Goal: Task Accomplishment & Management: Use online tool/utility

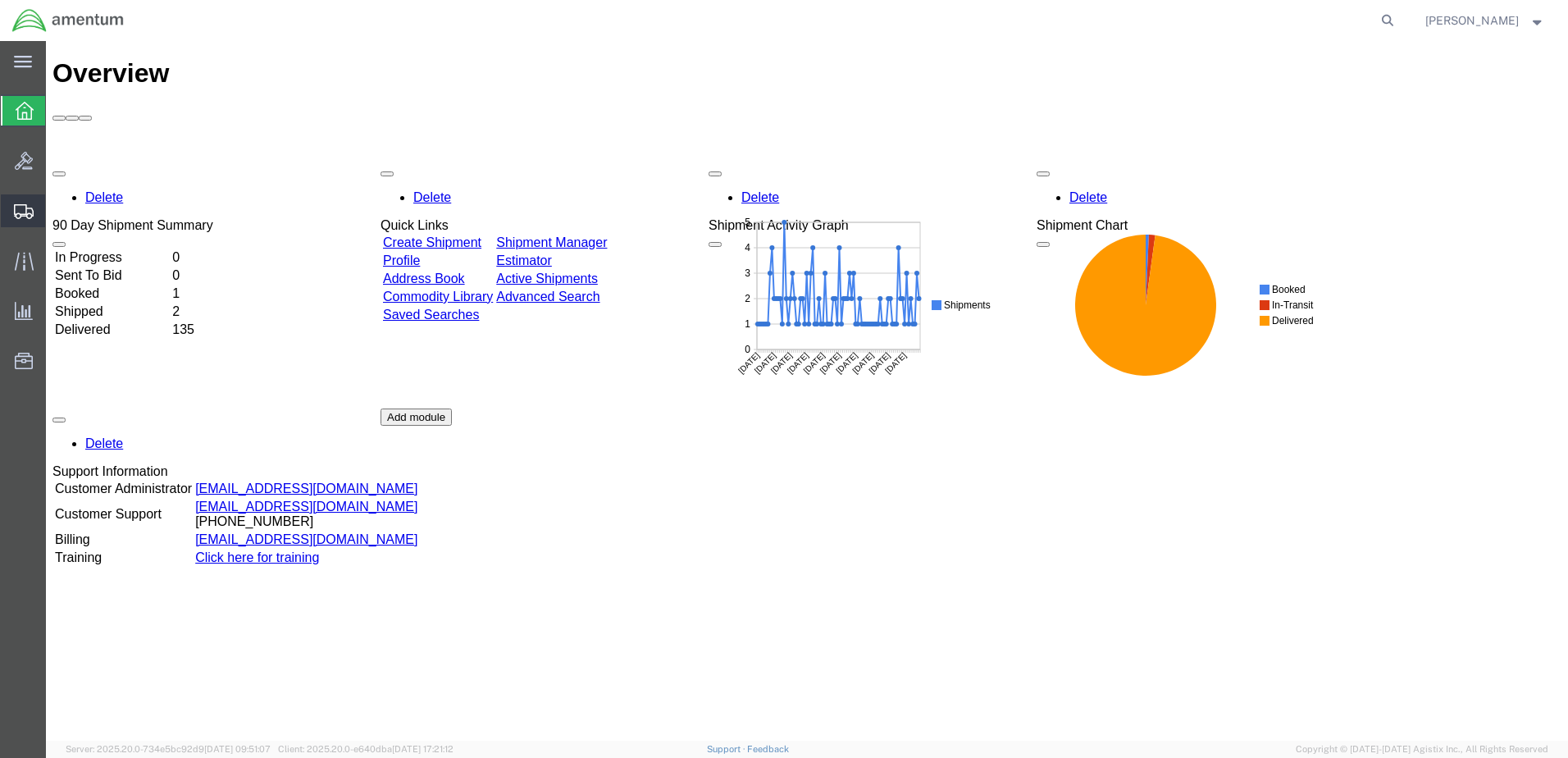
click at [0, 0] on span "Create Shipment" at bounding box center [0, 0] width 0 height 0
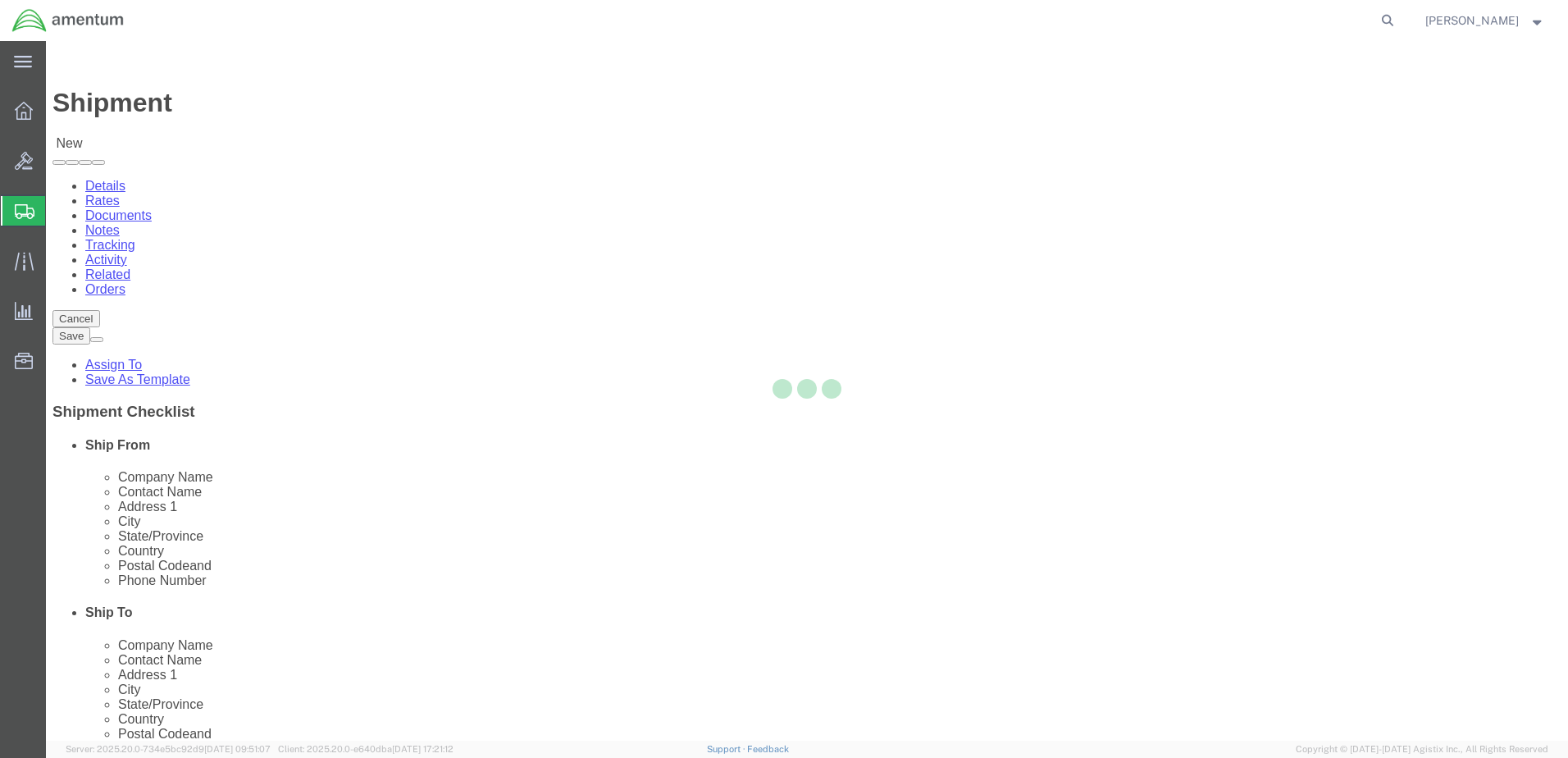
select select
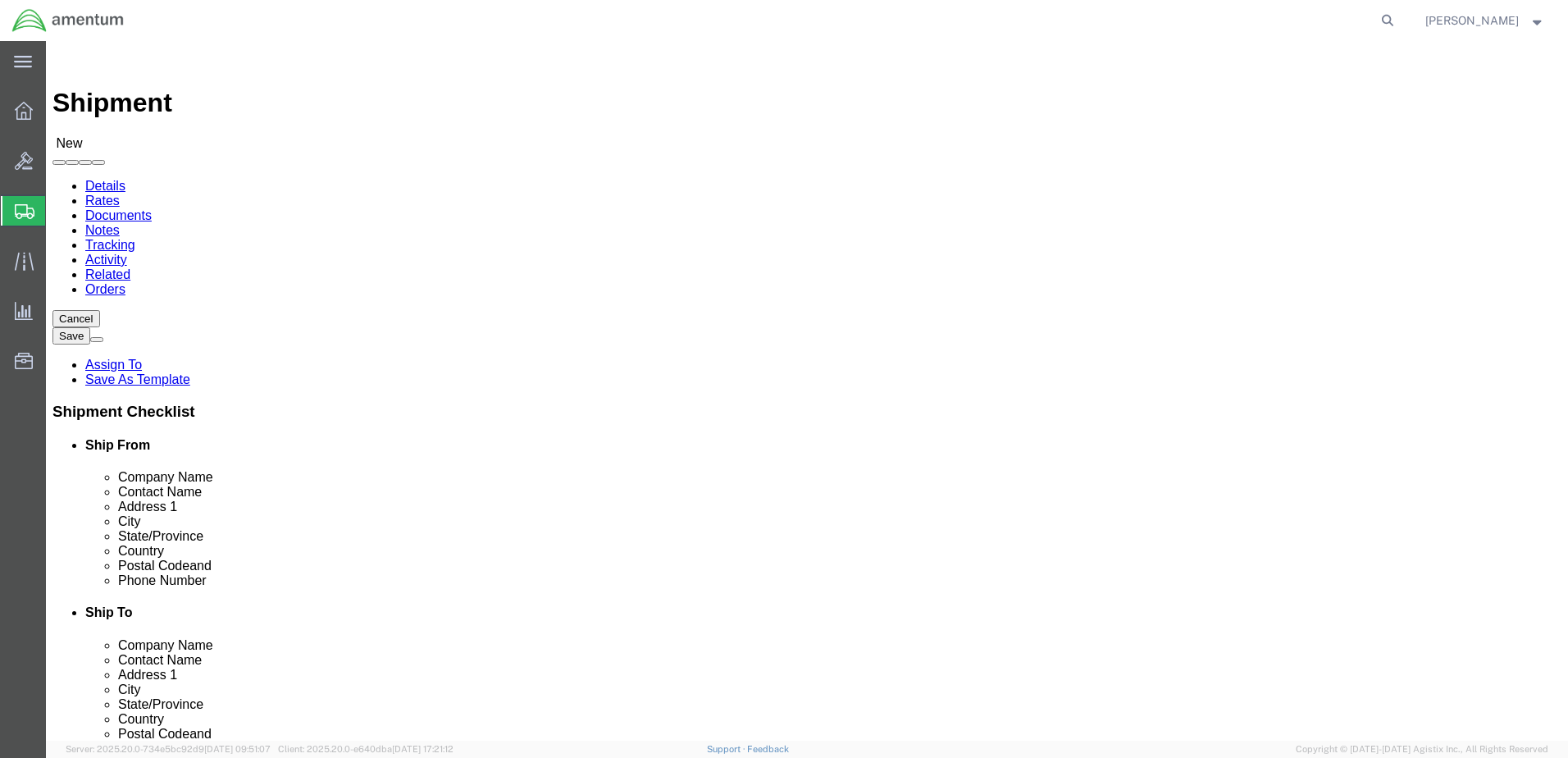
click input "text"
click div "Location My Profile Location [PHONE_NUMBER] [PHONE_NUMBER] [PHONE_NUMBER] [PHON…"
type input "bun"
select select "49919"
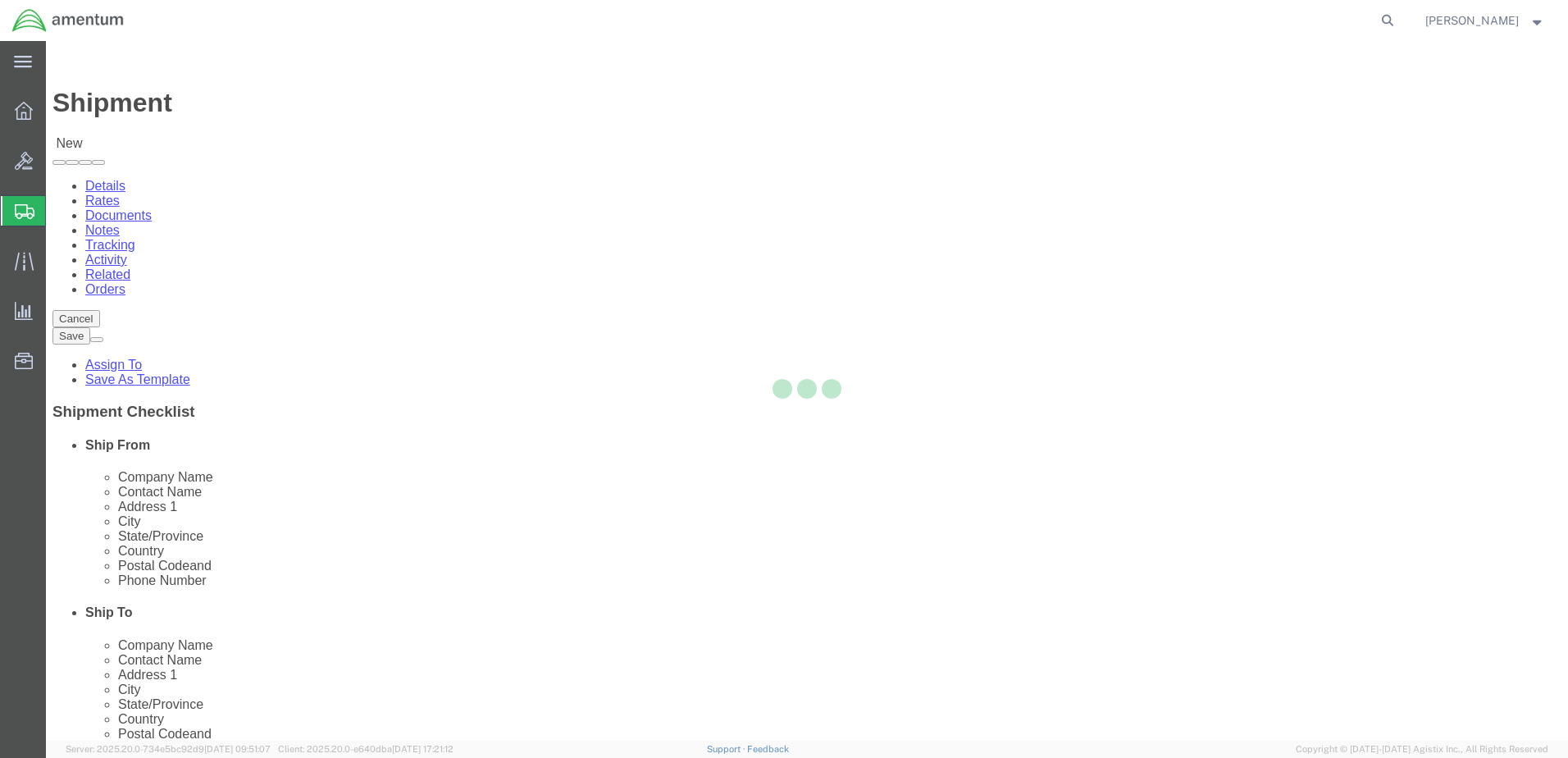
select select "NY"
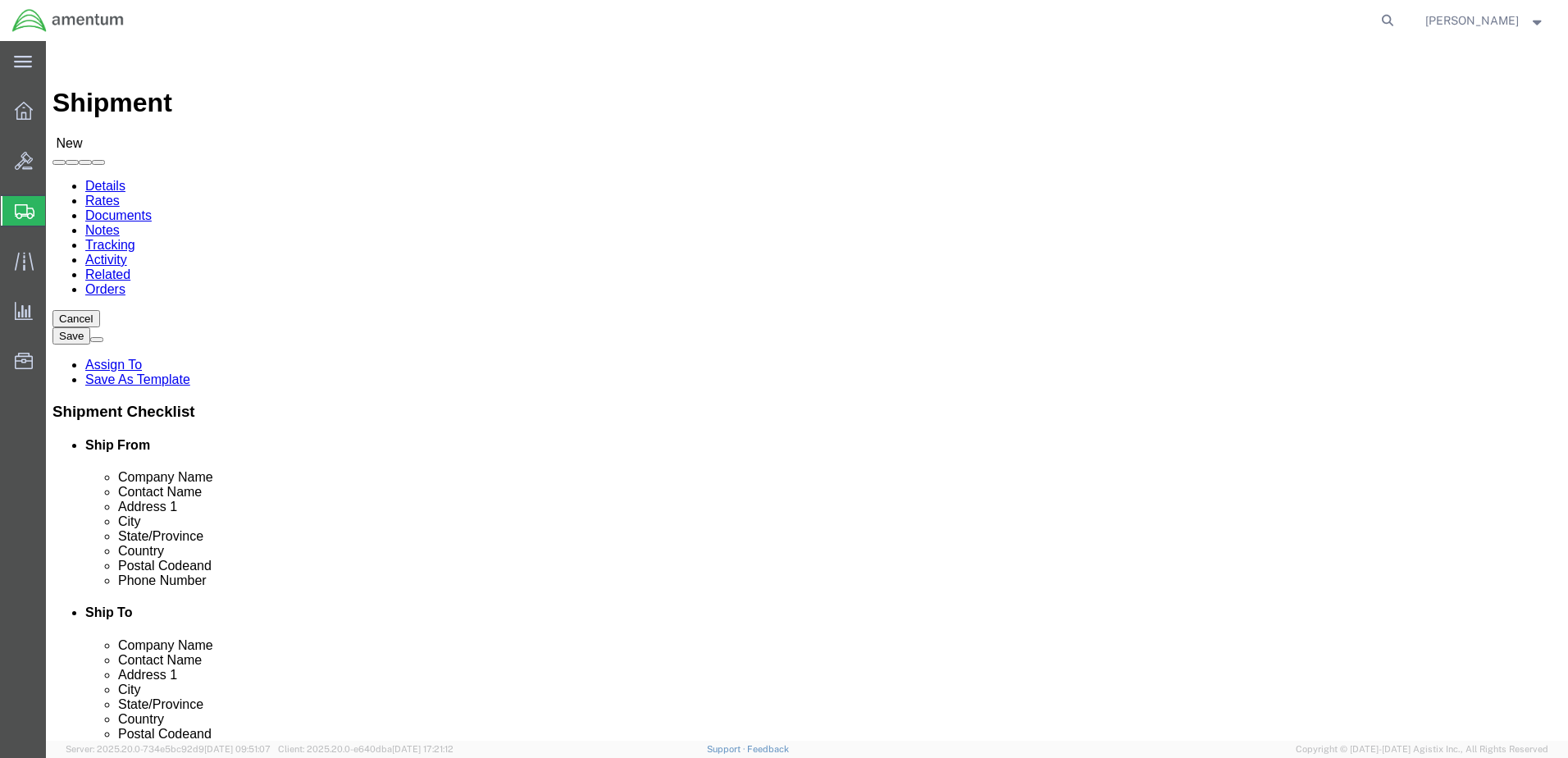
type input "dtm"
select select "49921"
select select "MI"
drag, startPoint x: 900, startPoint y: 343, endPoint x: 814, endPoint y: 349, distance: 86.2
click span
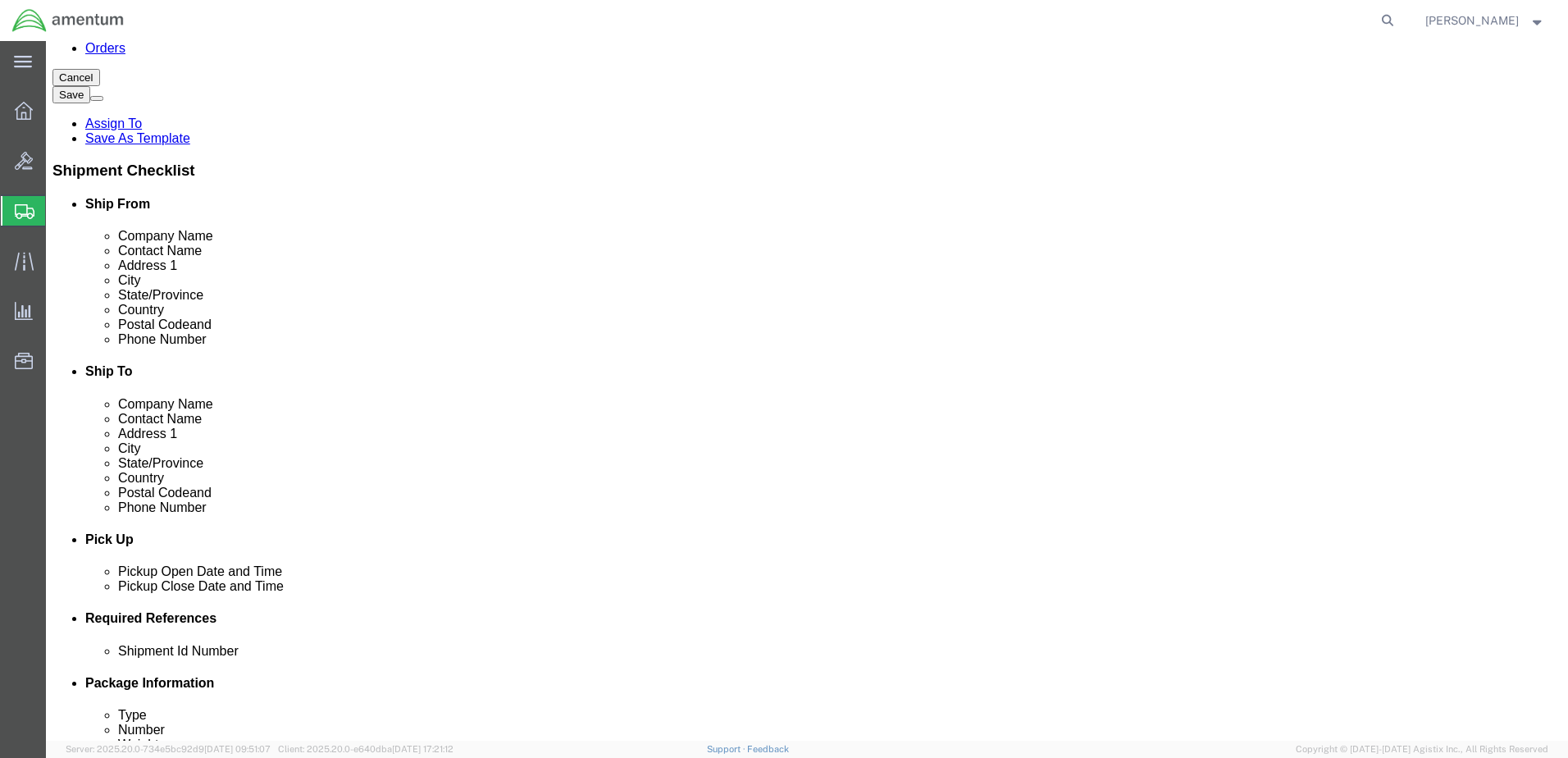
scroll to position [246, 0]
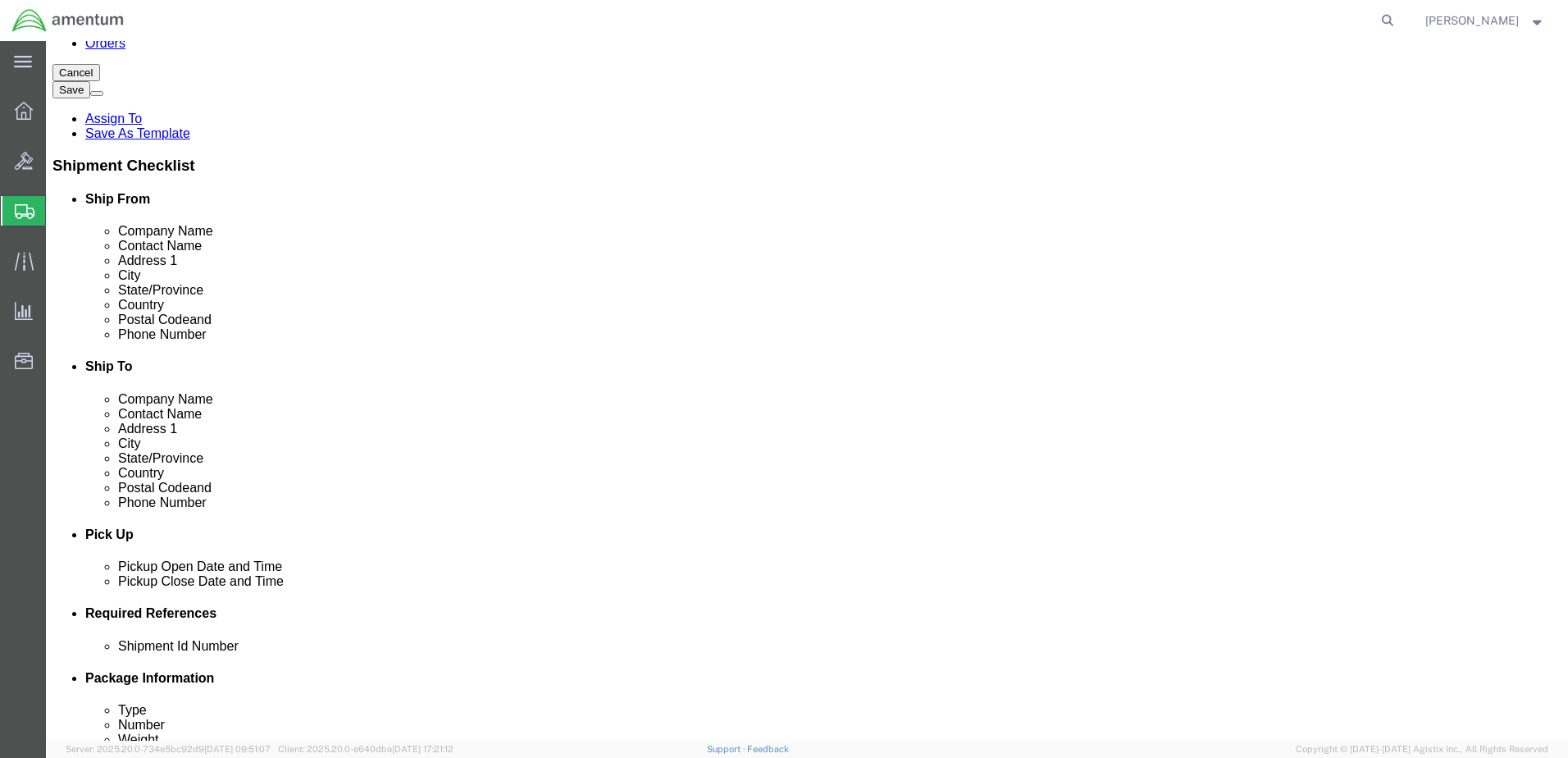
type input "[PERSON_NAME]"
drag, startPoint x: 1065, startPoint y: 345, endPoint x: 809, endPoint y: 343, distance: 256.0
click div
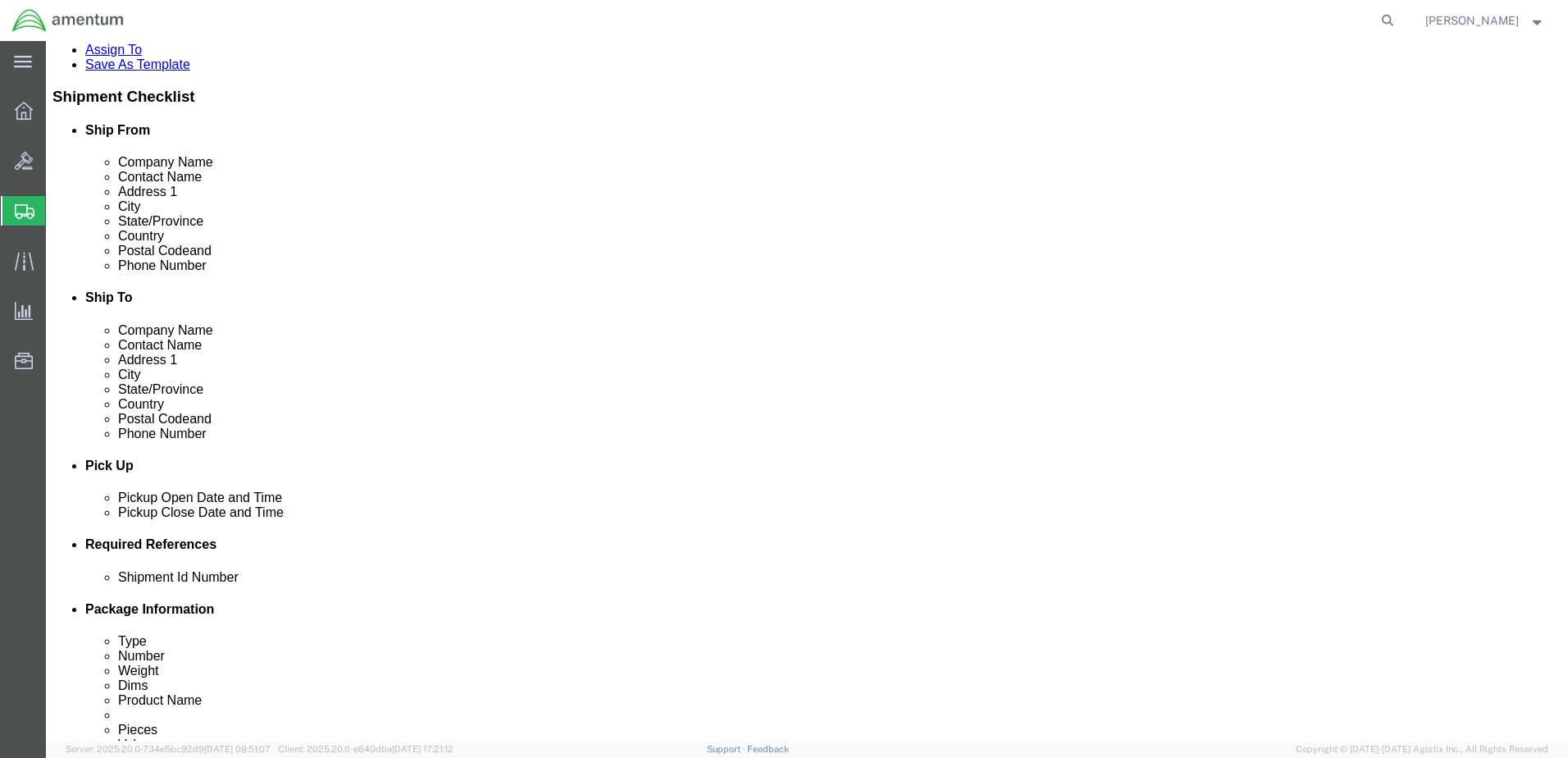
click input "[PERSON_NAME]."
drag, startPoint x: 952, startPoint y: 341, endPoint x: 837, endPoint y: 345, distance: 115.1
click input "[PERSON_NAME]."
paste input "[PERSON_NAME][EMAIL_ADDRESS][DOMAIN_NAME]"
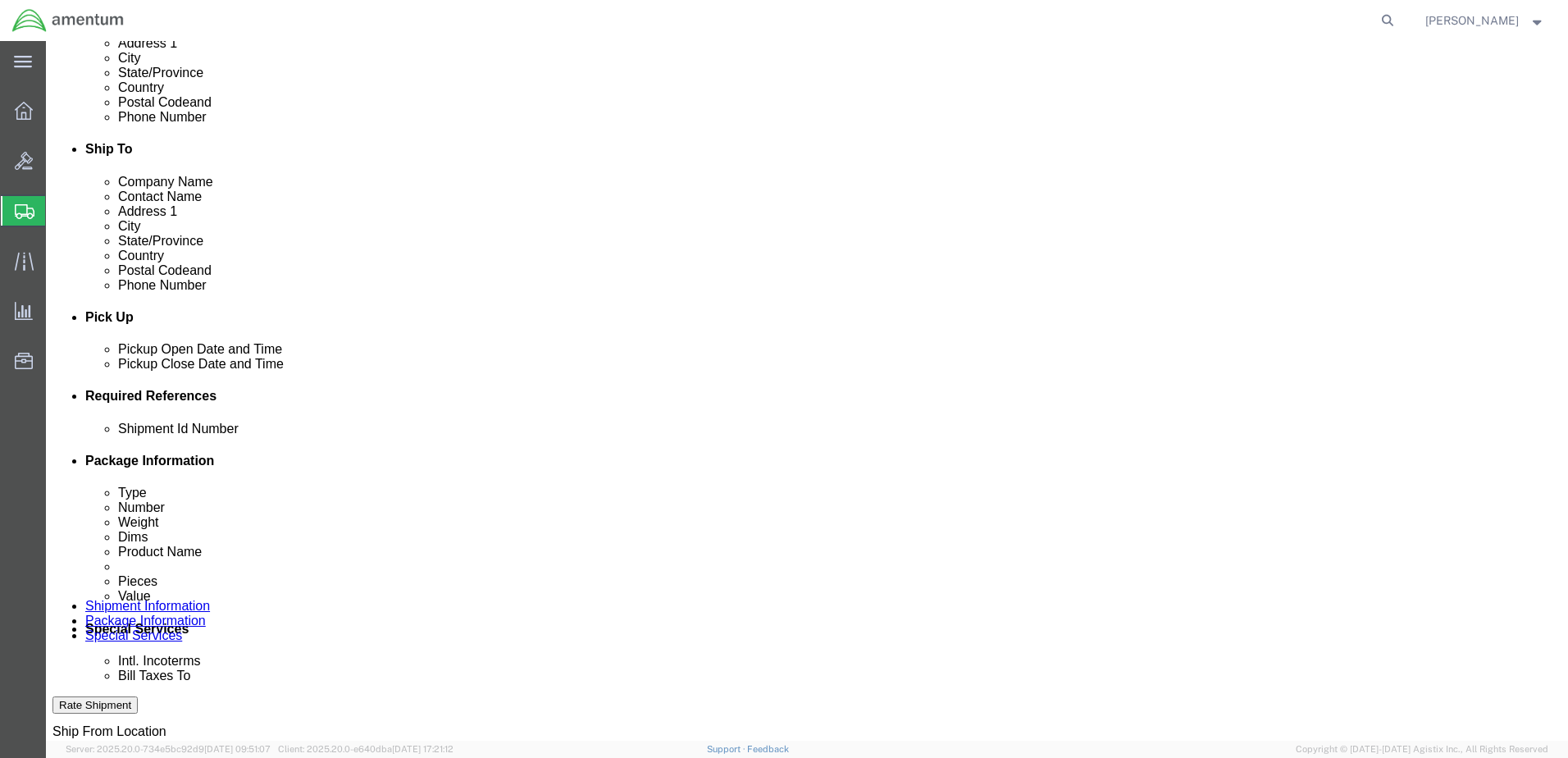
scroll to position [492, 0]
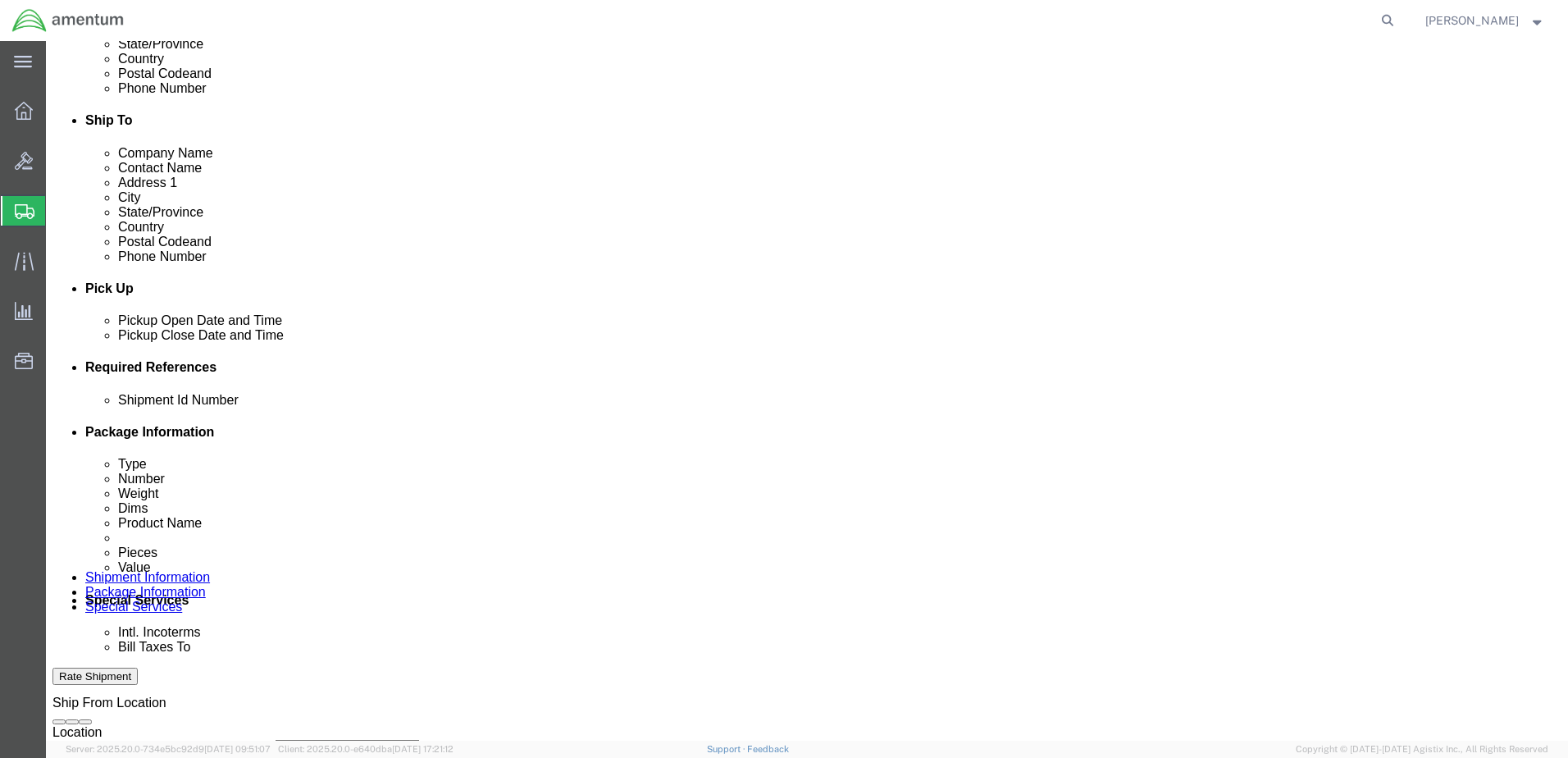
type input "[PERSON_NAME][EMAIL_ADDRESS][DOMAIN_NAME]"
click input "text"
type input "Monitor harness"
click button "Add reference"
click select "Select Account Type Activity ID Airline Appointment Number ASN Batch Request # …"
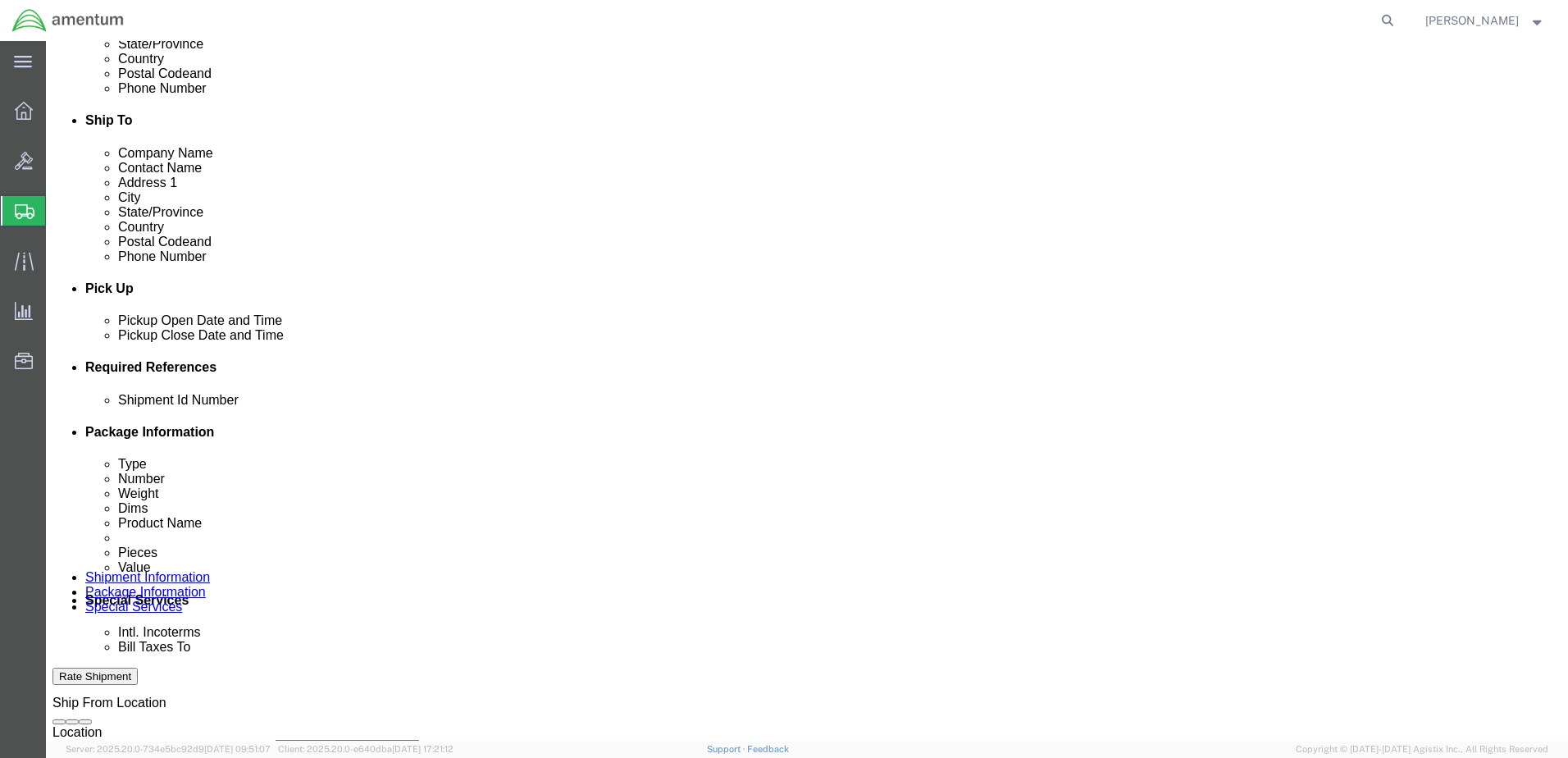
select select "CUSTREF"
click select "Select Account Type Activity ID Airline Appointment Number ASN Batch Request # …"
click input "text"
type input "Night owl monitor harness"
click button "Add reference"
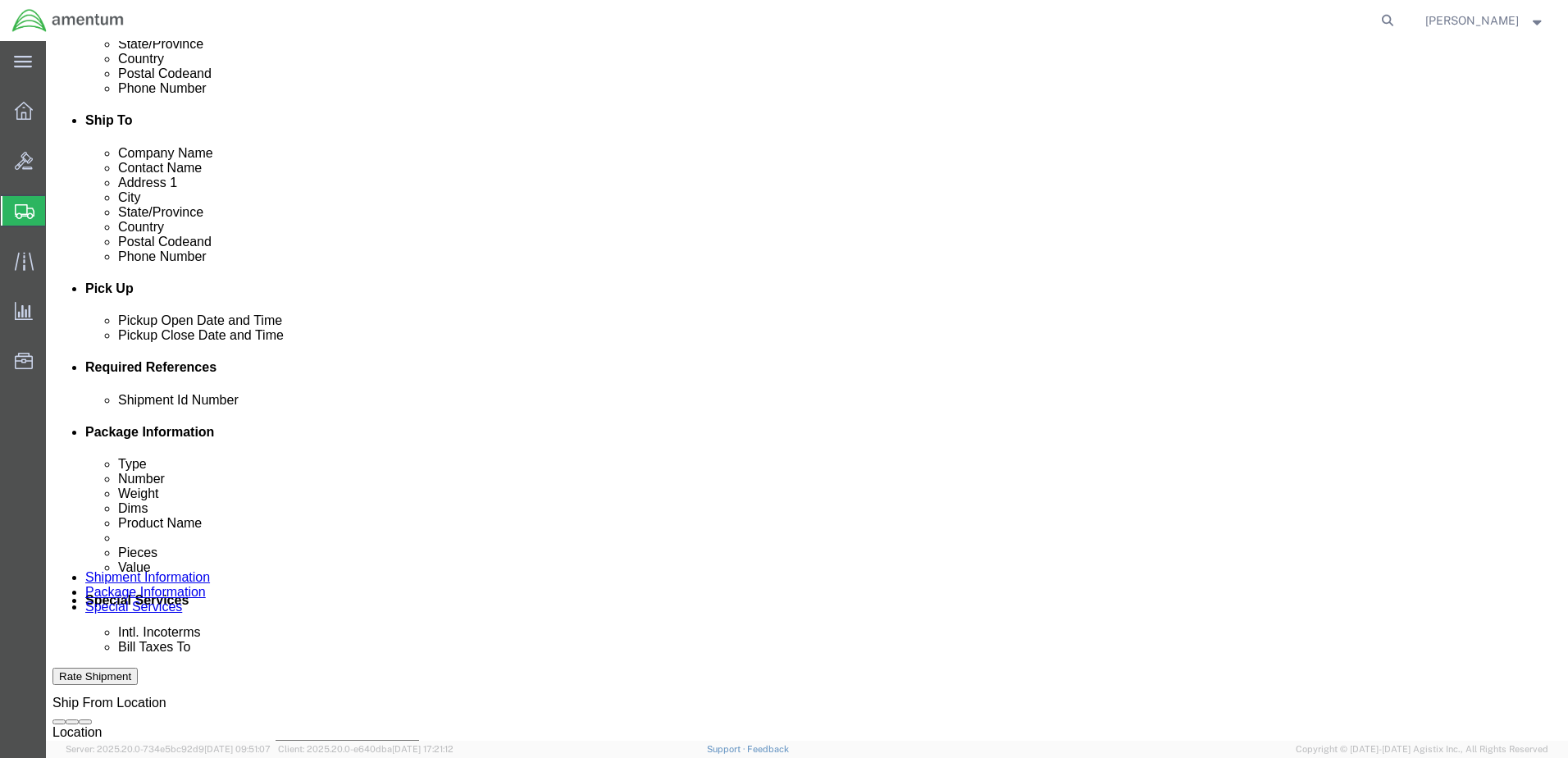
click select "Select Account Type Activity ID Airline Appointment Number ASN Batch Request # …"
select select "DEPT"
click select "Select Account Type Activity ID Airline Appointment Number ASN Batch Request # …"
click input "text"
type input "CBP"
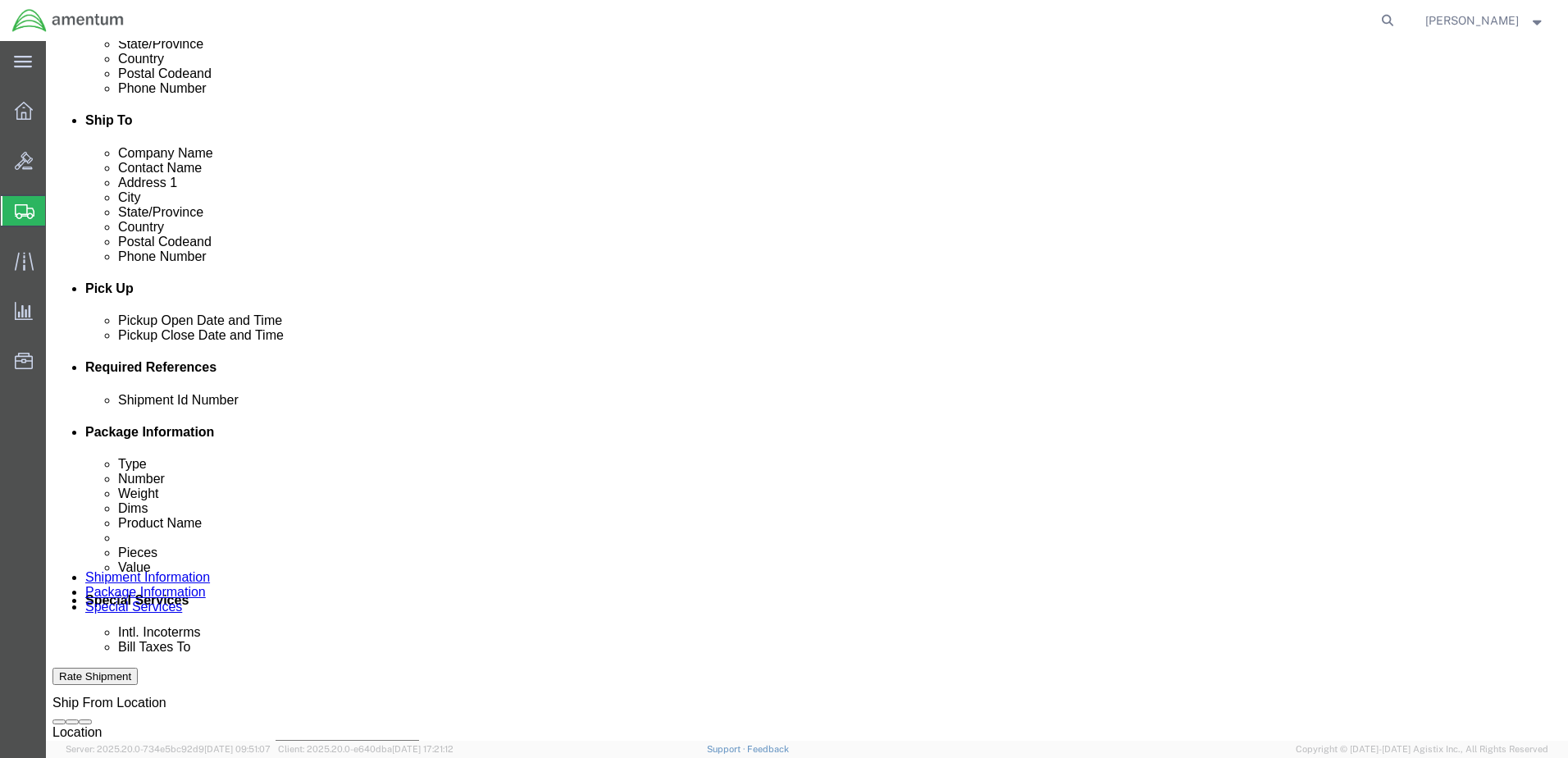
click button "Add reference"
click select "Select Account Type Activity ID Airline Appointment Number ASN Batch Request # …"
select select "PROJNUM"
click select "Select Account Type Activity ID Airline Appointment Number ASN Batch Request # …"
click input "text"
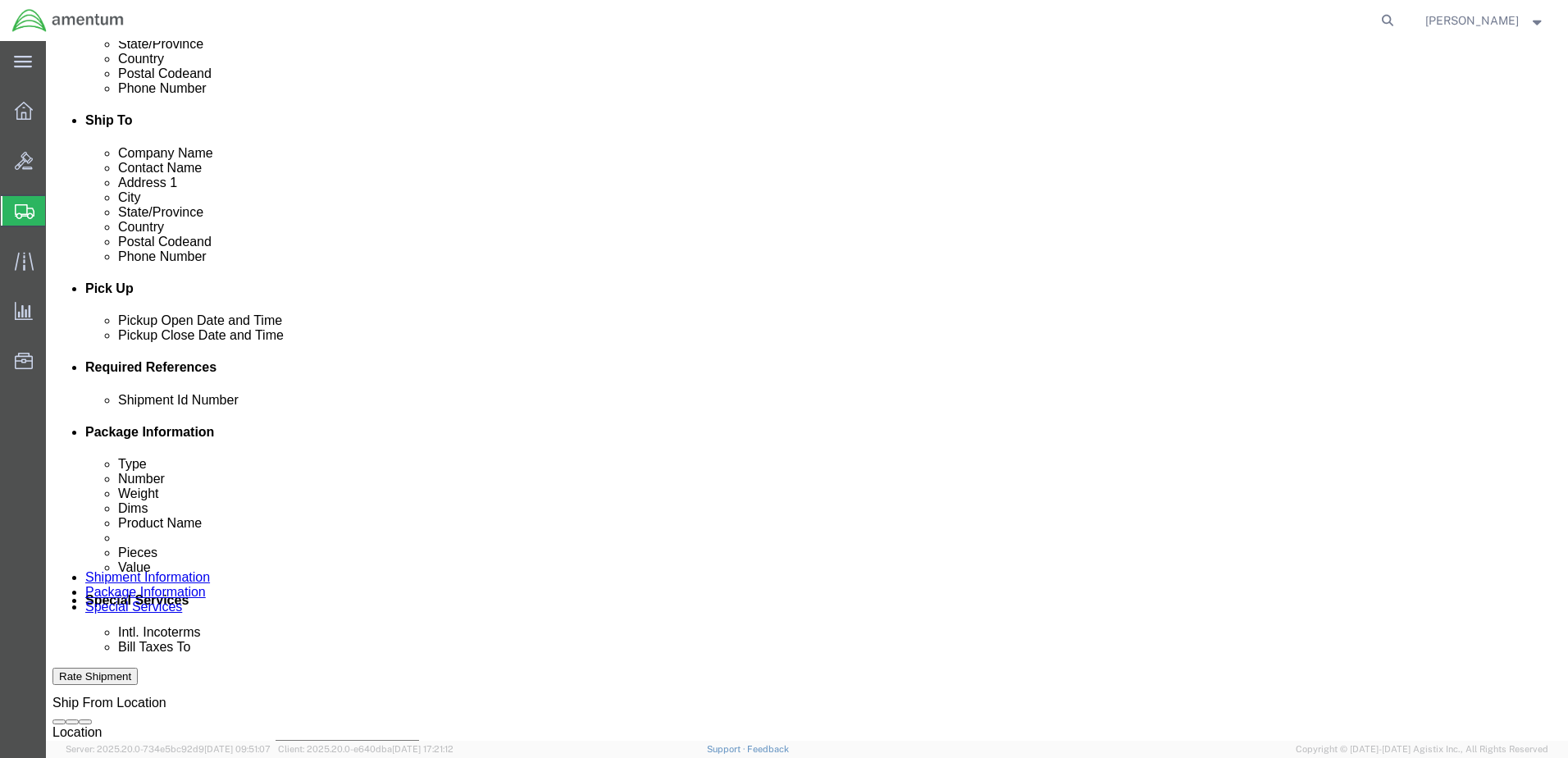
paste input "6118.02.03.2219.000.BUN.0000"
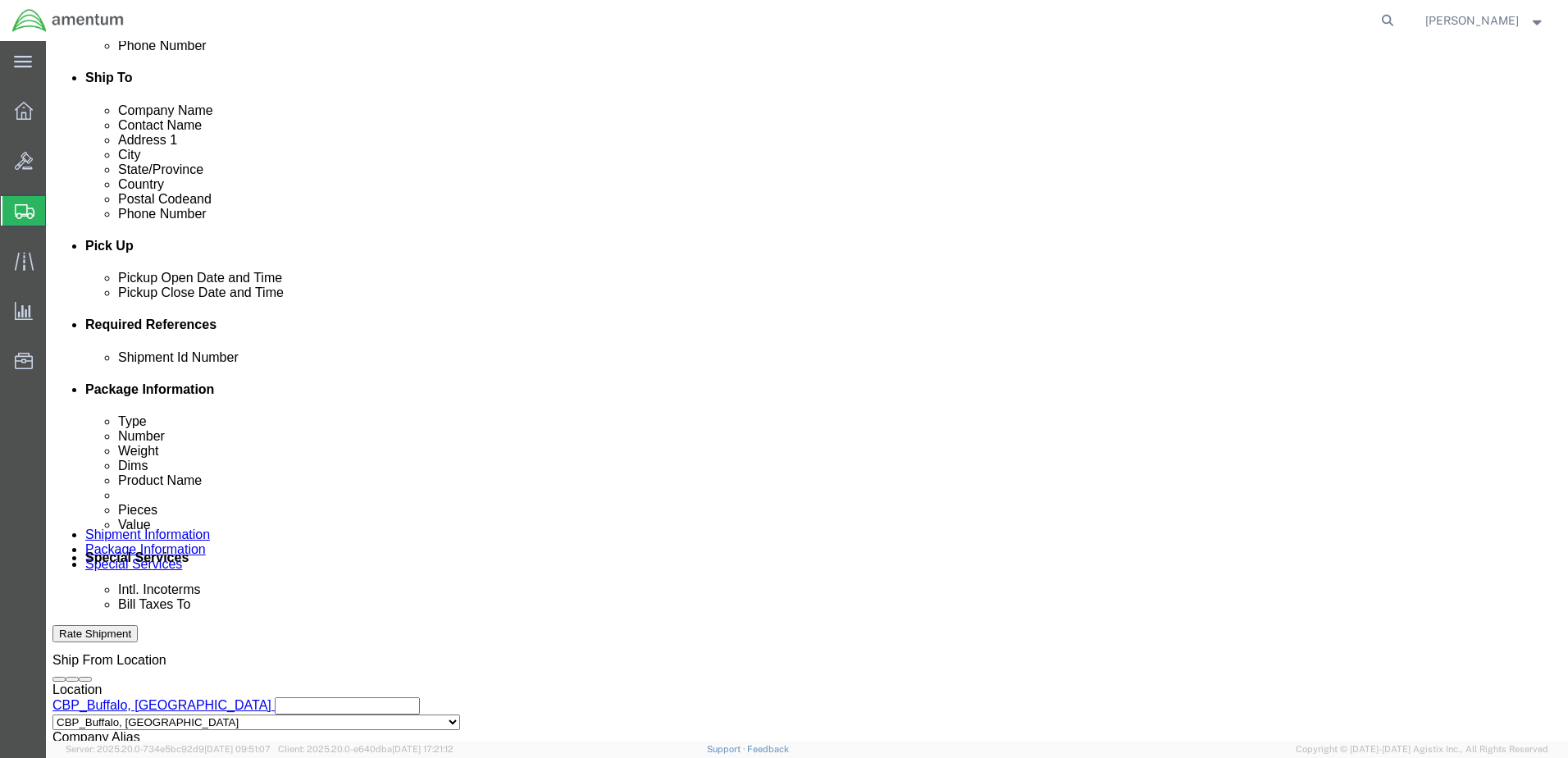
scroll to position [740, 0]
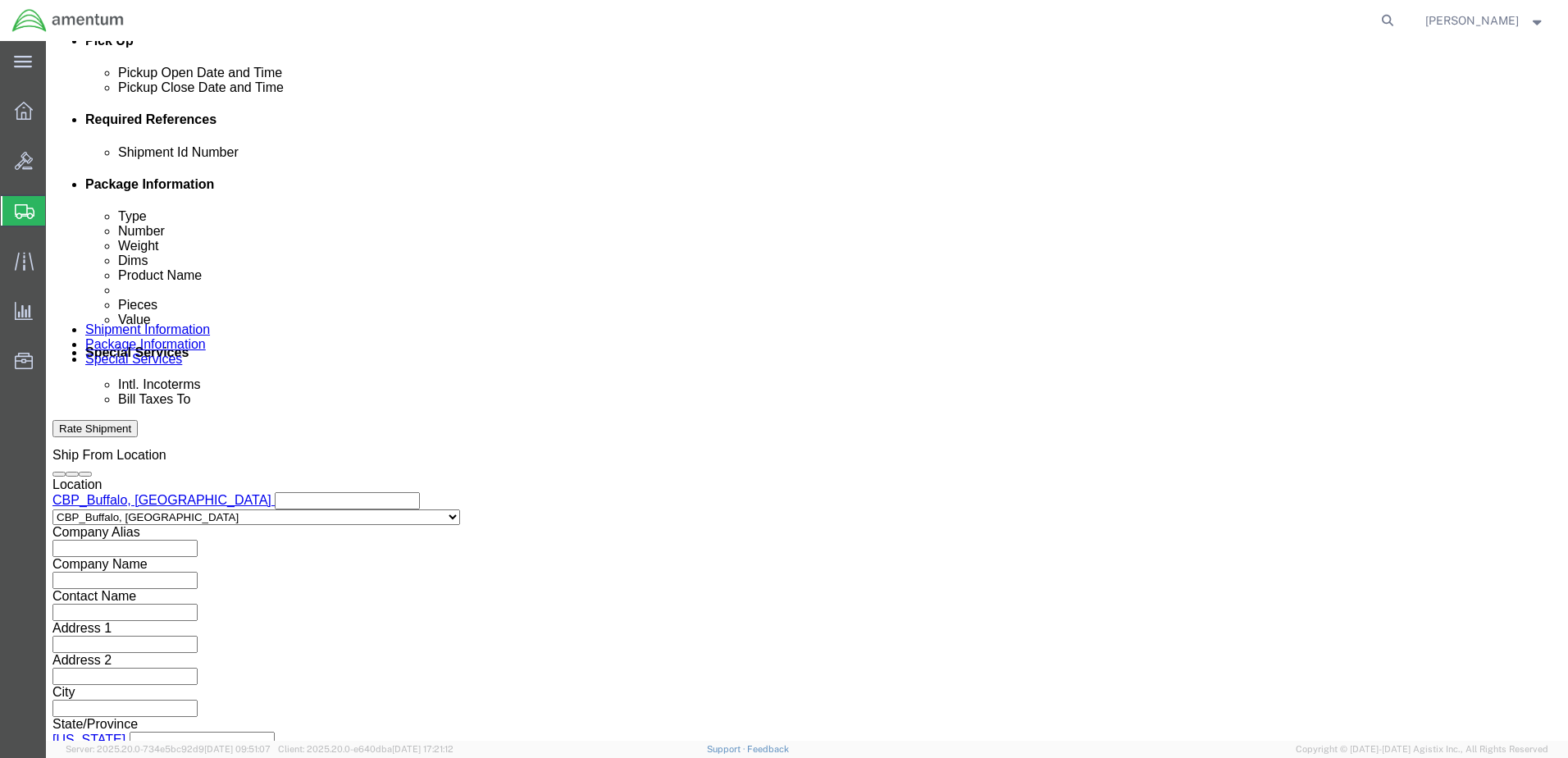
type input "6118.02.03.2219.000.BUN.0000"
click button "Continue"
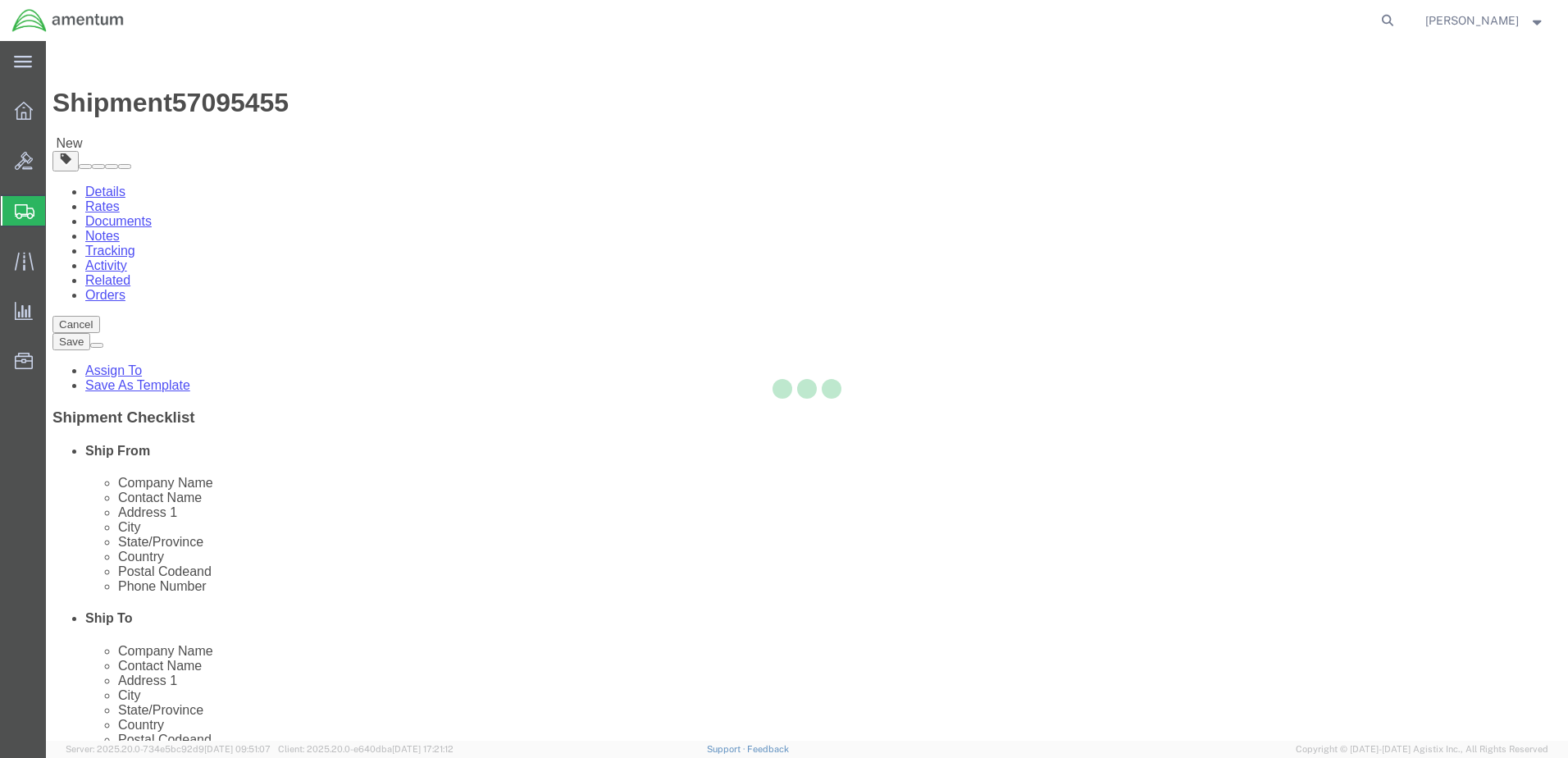
select select "CBOX"
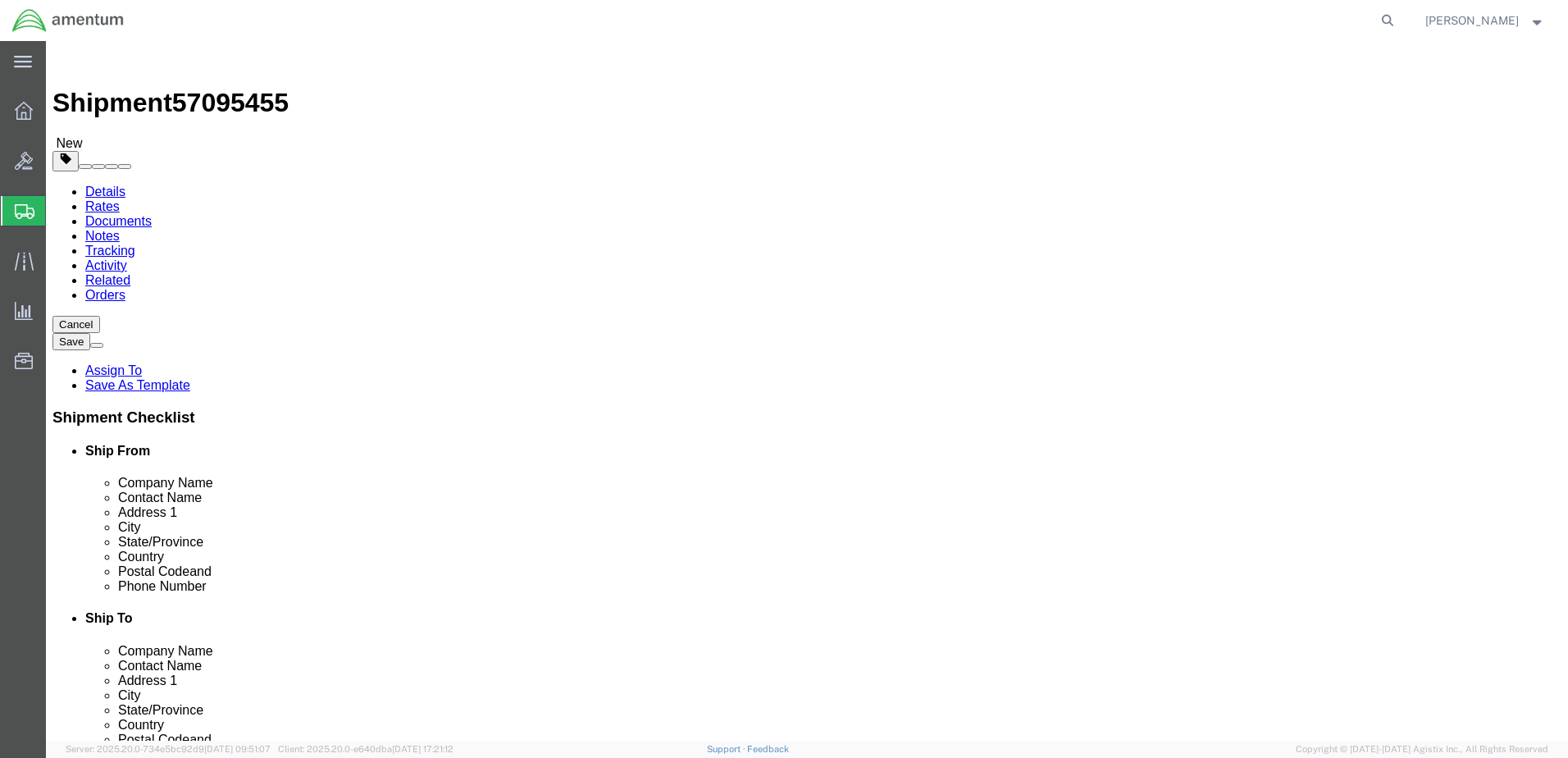
click input "1"
click input "text"
type input "13"
type input "10"
type input "3"
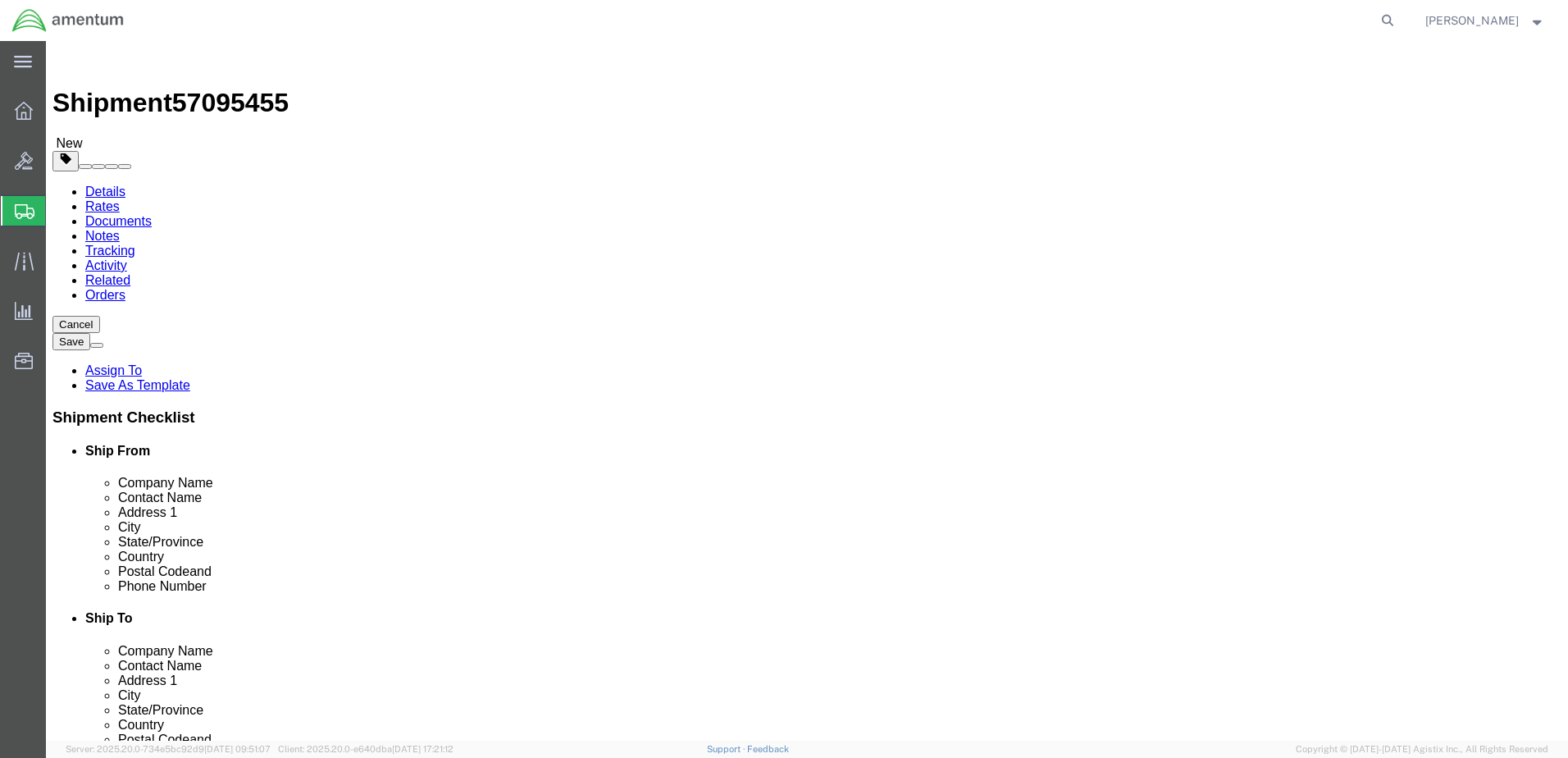
drag, startPoint x: 276, startPoint y: 379, endPoint x: 210, endPoint y: 382, distance: 66.1
click div "Weight 0.00 Select kgs lbs Ship. t°"
type input "1"
click ul
click link "Add Content"
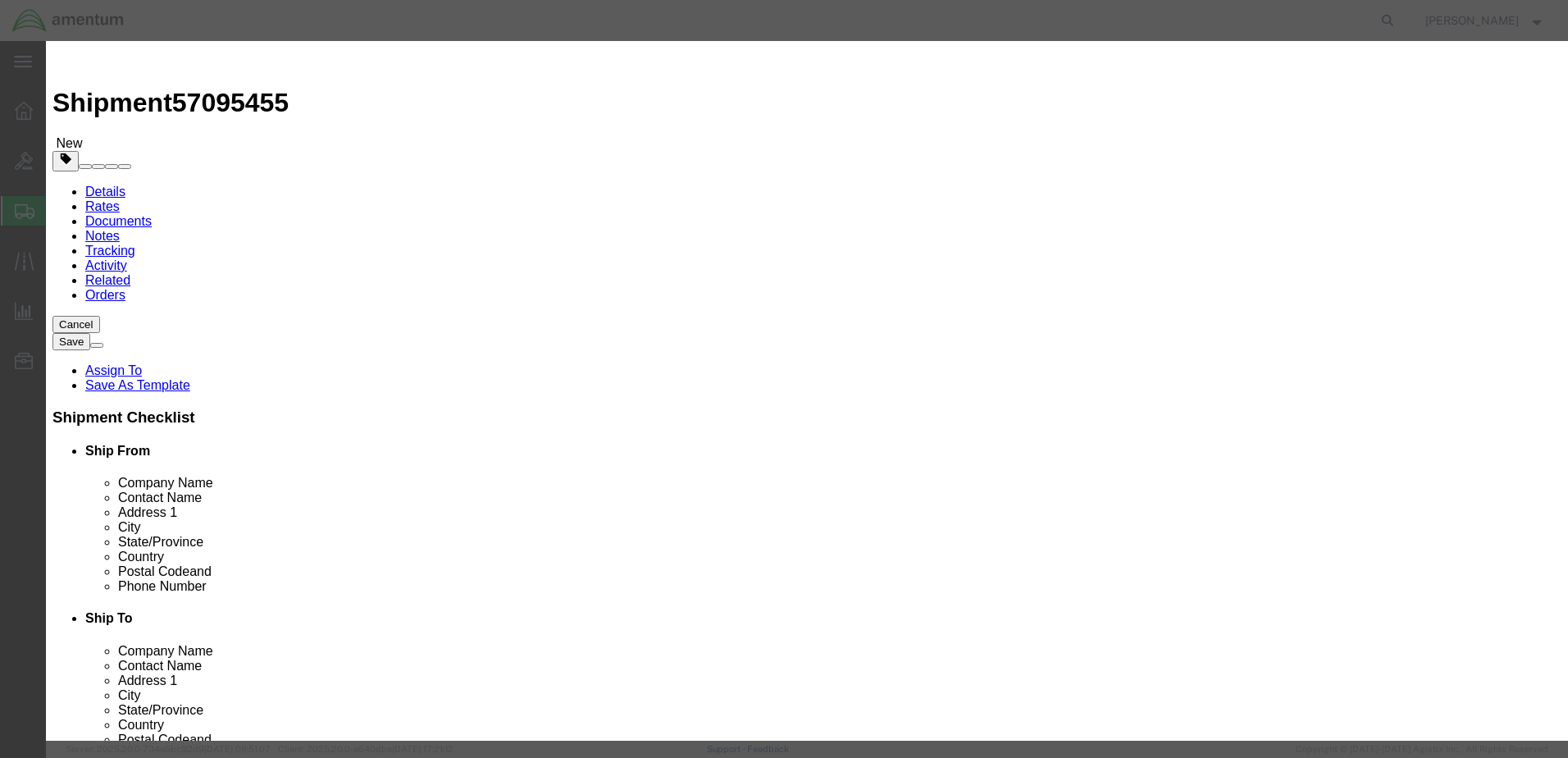
click input "text"
click input "0"
drag, startPoint x: 470, startPoint y: 160, endPoint x: 442, endPoint y: 159, distance: 28.0
click div "Pieces 0 Select Bag Barrels 100Board Feet Bottle Box Blister Pack Carats Can Ca…"
click input "harness"
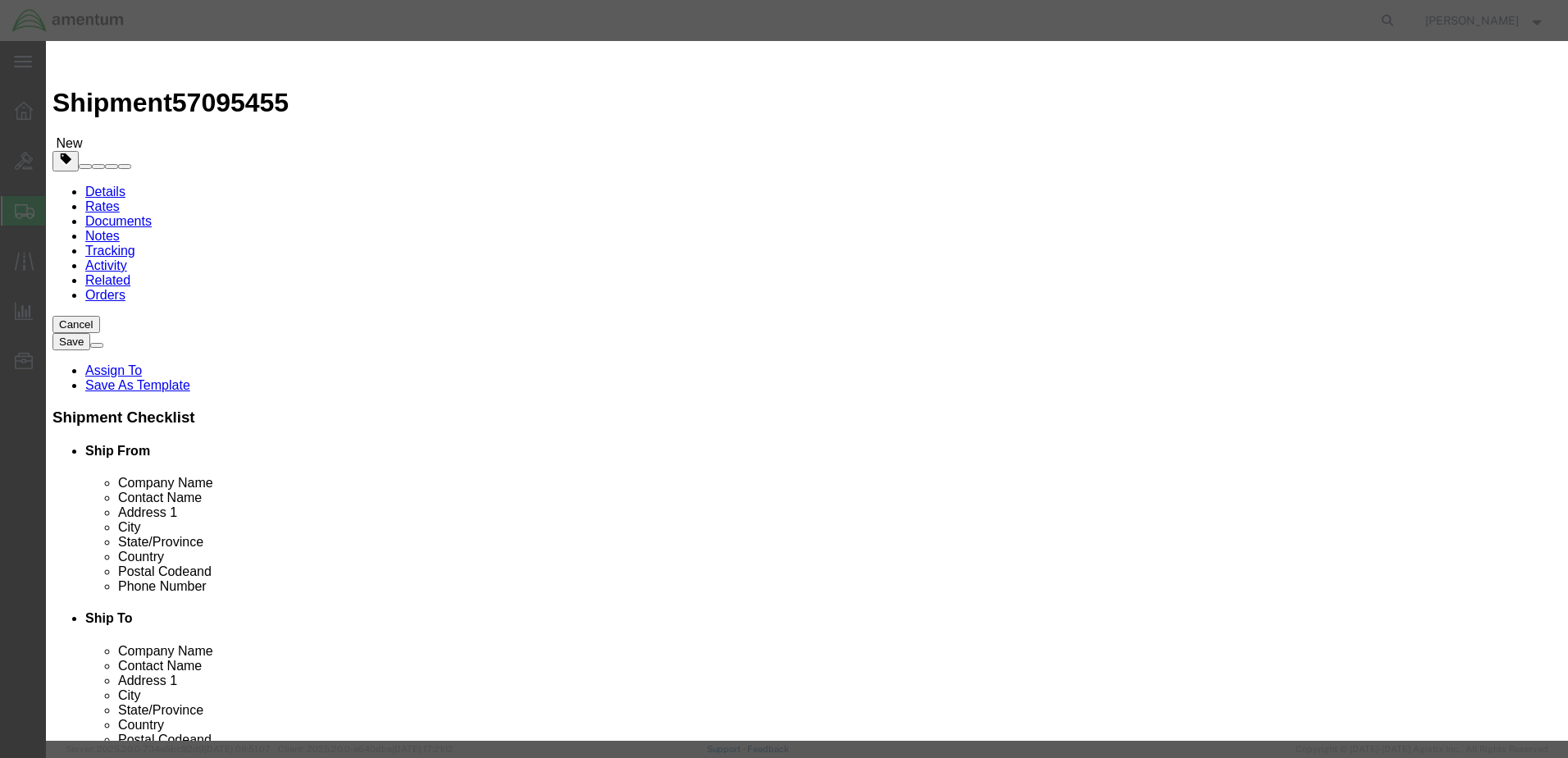
drag, startPoint x: 559, startPoint y: 130, endPoint x: 414, endPoint y: 115, distance: 145.8
click div "Product Name harness"
type input "connectors"
type input "1"
click input "text"
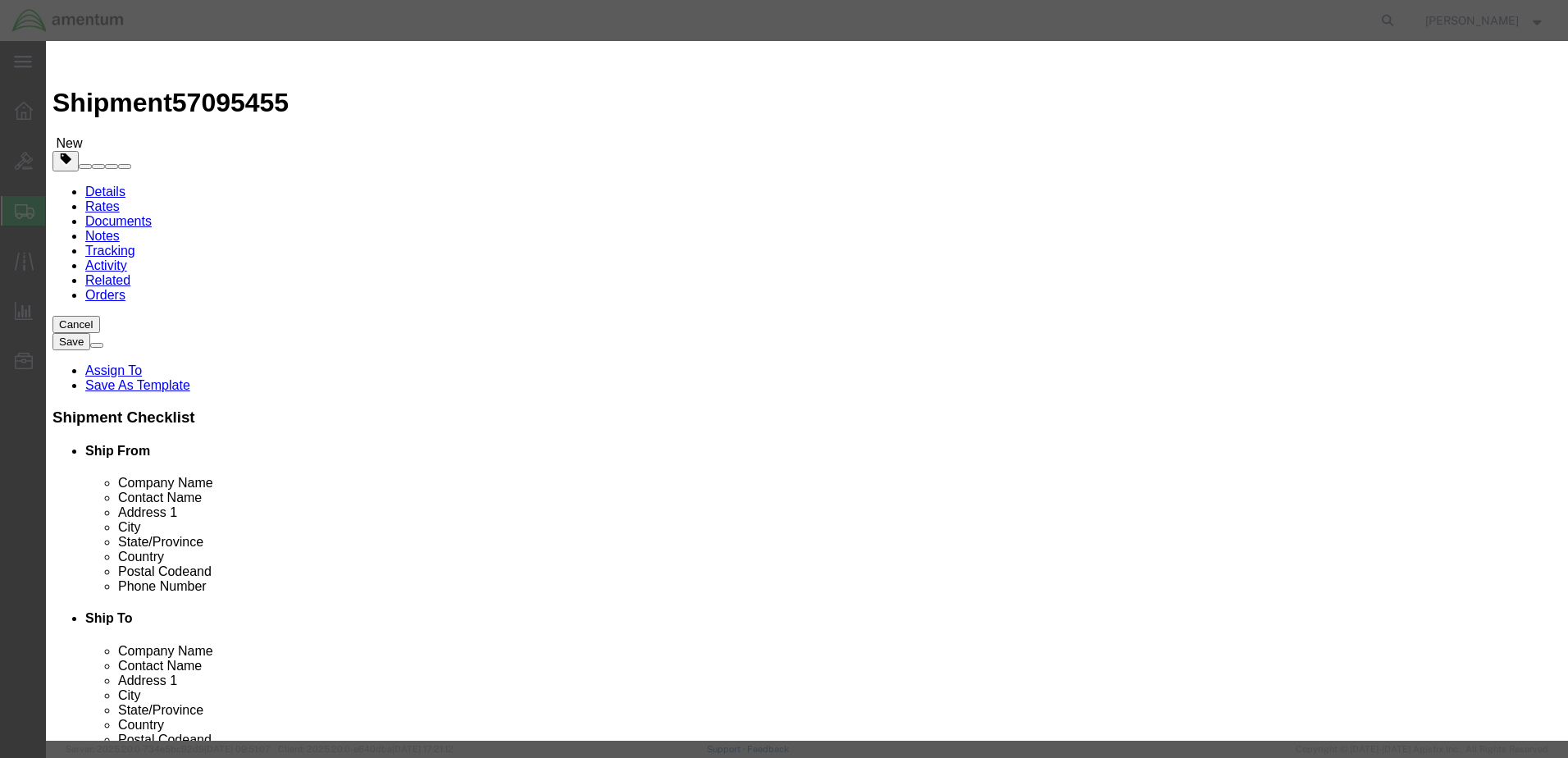
type input "50"
click button "Save & Close"
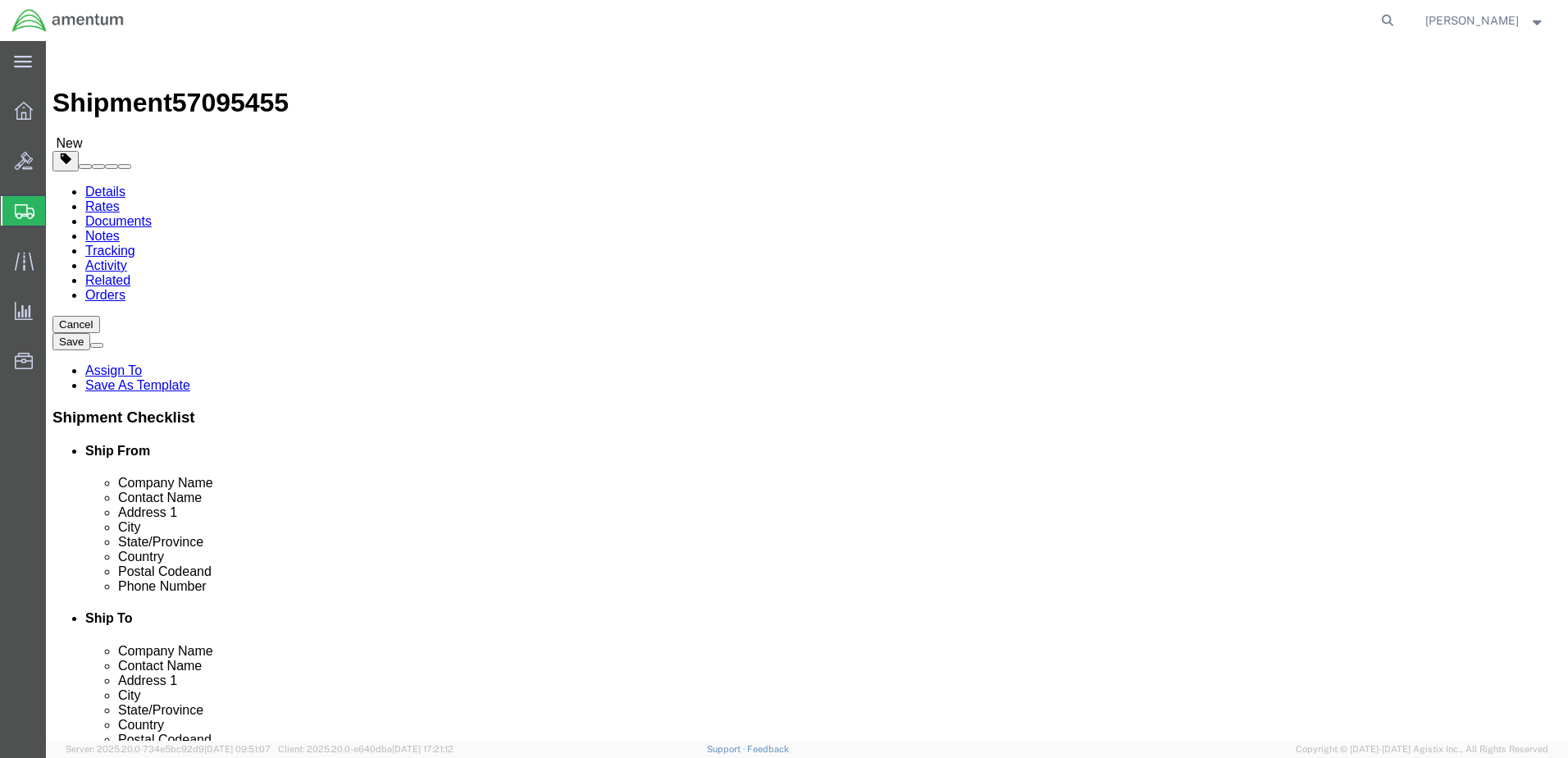
click button "Rate Shipment"
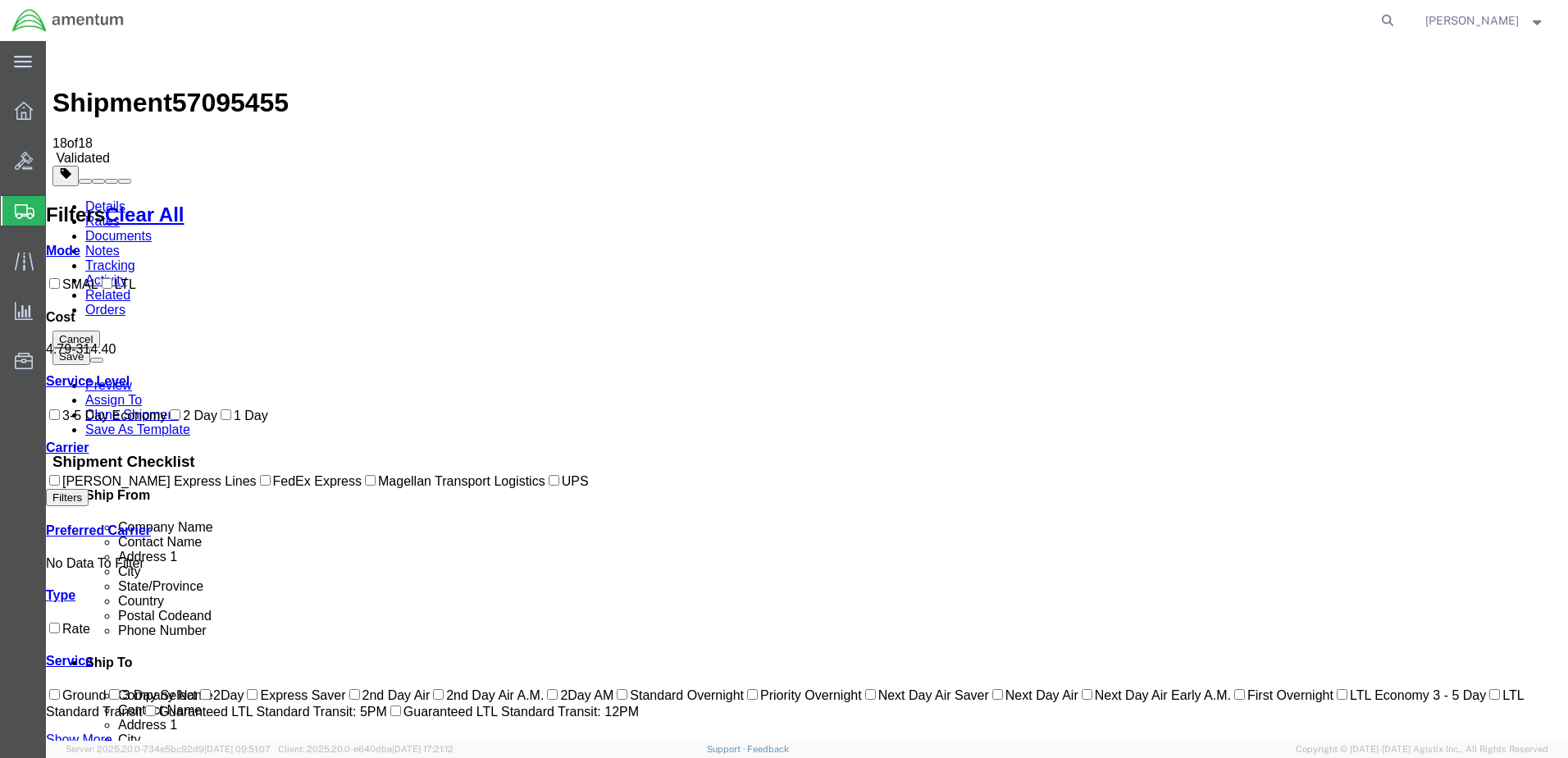
drag, startPoint x: 1006, startPoint y: 491, endPoint x: 1009, endPoint y: 523, distance: 32.1
